Goal: Navigation & Orientation: Find specific page/section

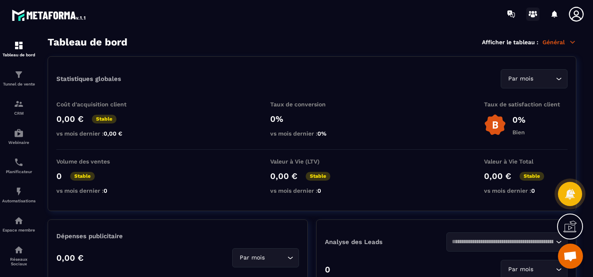
click at [533, 12] on circle at bounding box center [533, 12] width 3 height 3
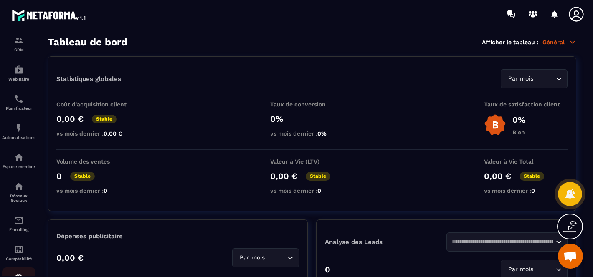
scroll to position [102, 0]
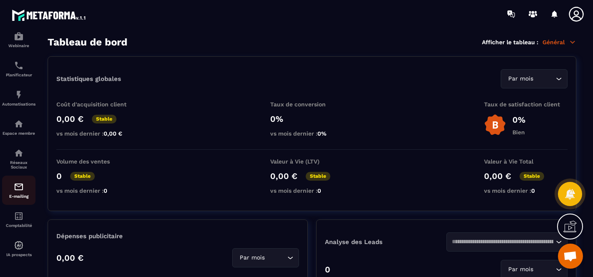
click at [21, 194] on p "E-mailing" at bounding box center [18, 196] width 33 height 5
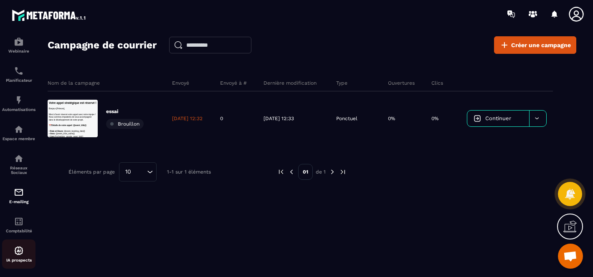
scroll to position [102, 0]
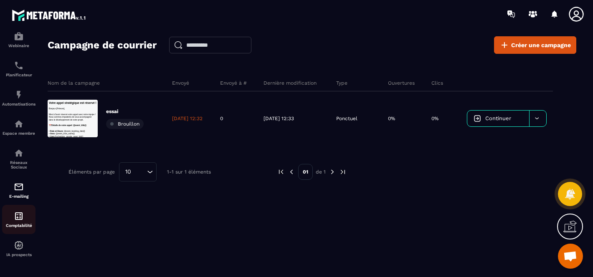
click at [18, 222] on div "Comptabilité" at bounding box center [18, 219] width 33 height 17
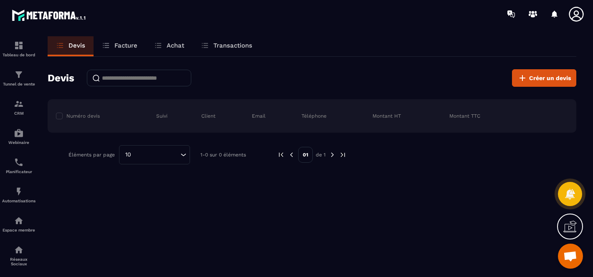
click at [119, 44] on p "Facture" at bounding box center [125, 46] width 23 height 8
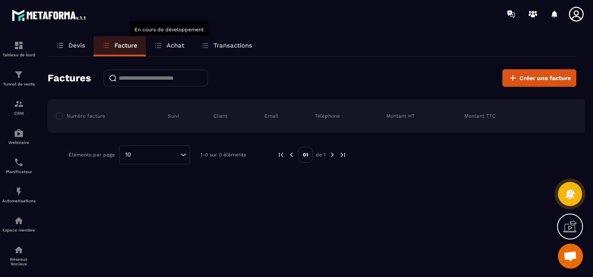
click at [172, 44] on p "Achat" at bounding box center [176, 46] width 18 height 8
click at [229, 44] on p "Transactions" at bounding box center [233, 46] width 39 height 8
click at [15, 87] on link "Tunnel de vente" at bounding box center [18, 78] width 33 height 29
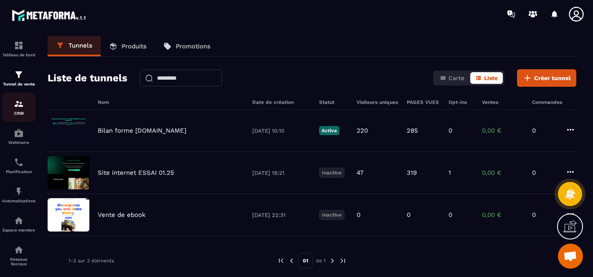
click at [16, 102] on img at bounding box center [19, 104] width 10 height 10
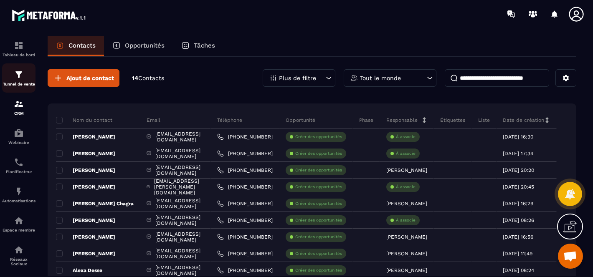
click at [22, 88] on link "Tunnel de vente" at bounding box center [18, 78] width 33 height 29
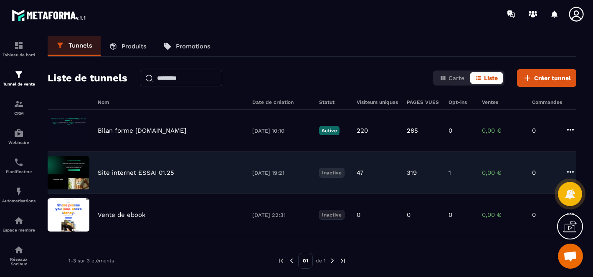
click at [451, 171] on div "1" at bounding box center [461, 173] width 25 height 8
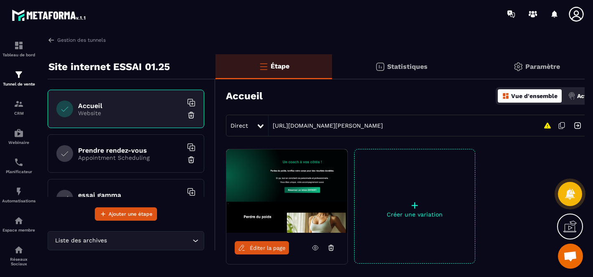
click at [470, 69] on div "Statistiques" at bounding box center [536, 66] width 132 height 25
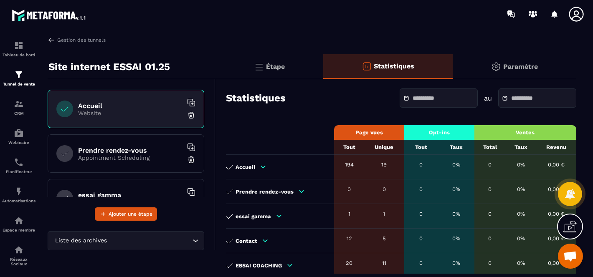
scroll to position [262, 0]
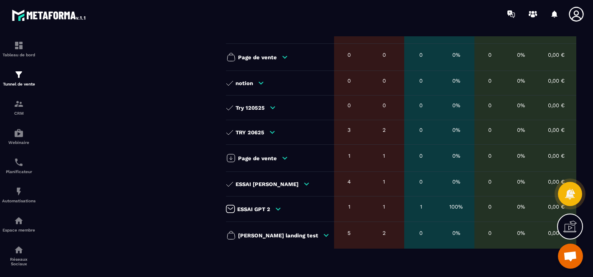
click at [268, 209] on p "ESSAI GPT 2" at bounding box center [253, 209] width 33 height 6
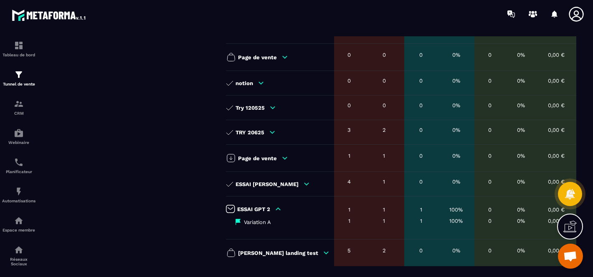
click at [268, 209] on p "ESSAI GPT 2" at bounding box center [253, 209] width 33 height 6
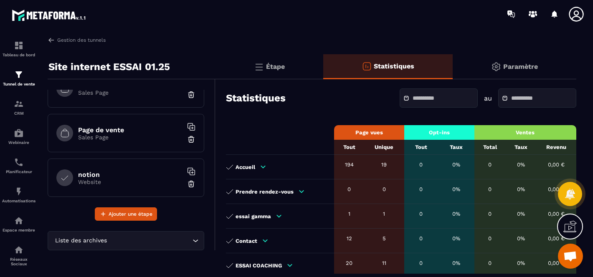
scroll to position [519, 0]
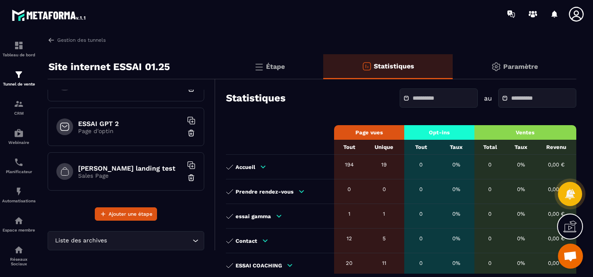
click at [115, 122] on h6 "ESSAI GPT 2" at bounding box center [130, 124] width 104 height 8
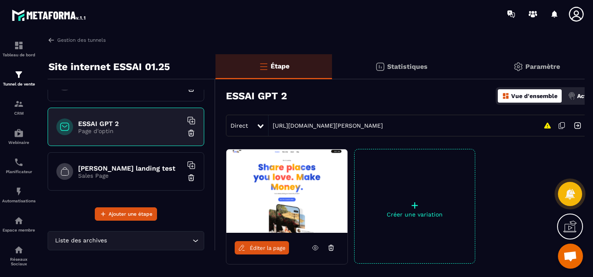
click at [263, 248] on span "Éditer la page" at bounding box center [268, 248] width 36 height 6
